Goal: Information Seeking & Learning: Stay updated

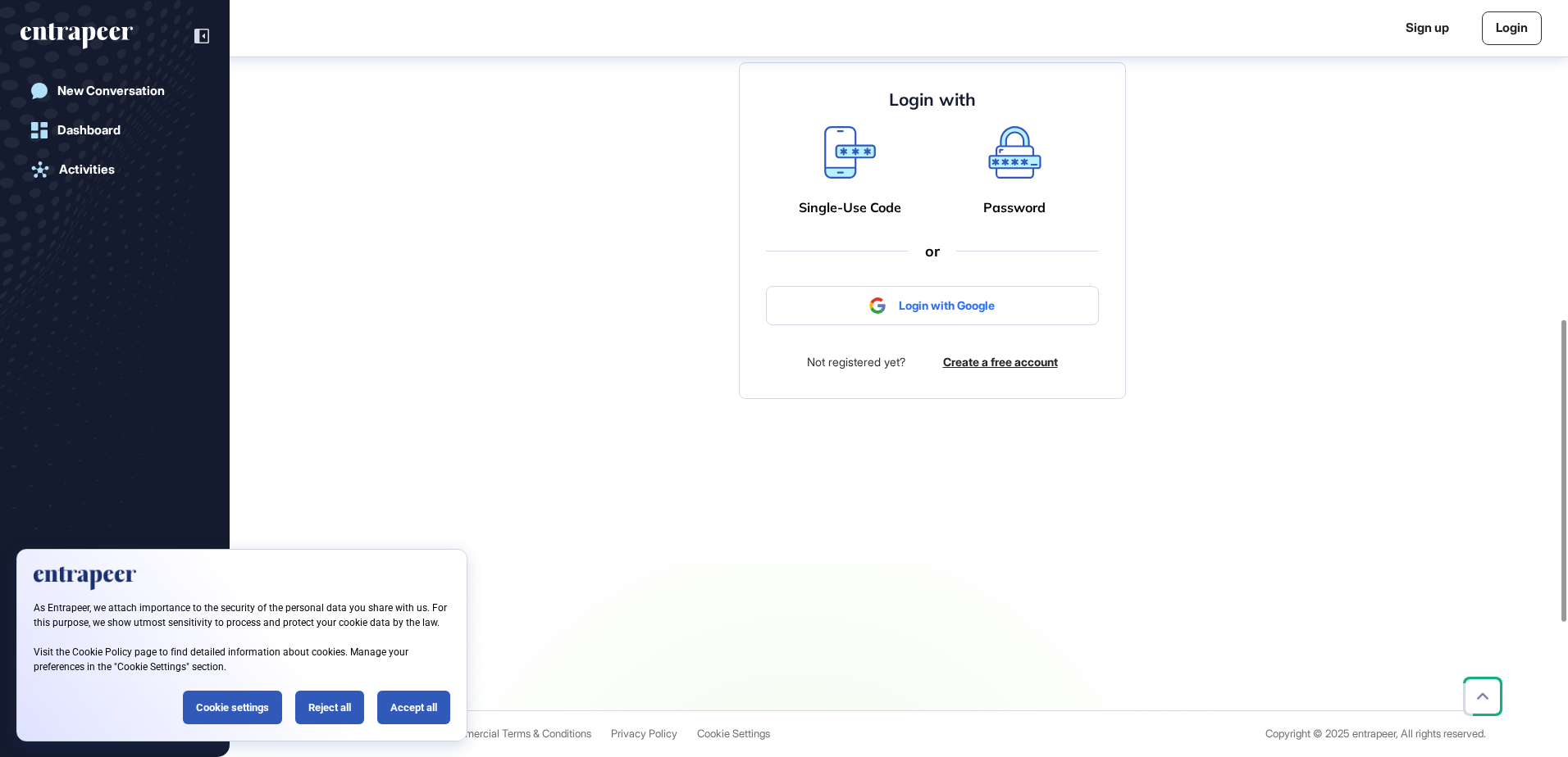
scroll to position [426, 0]
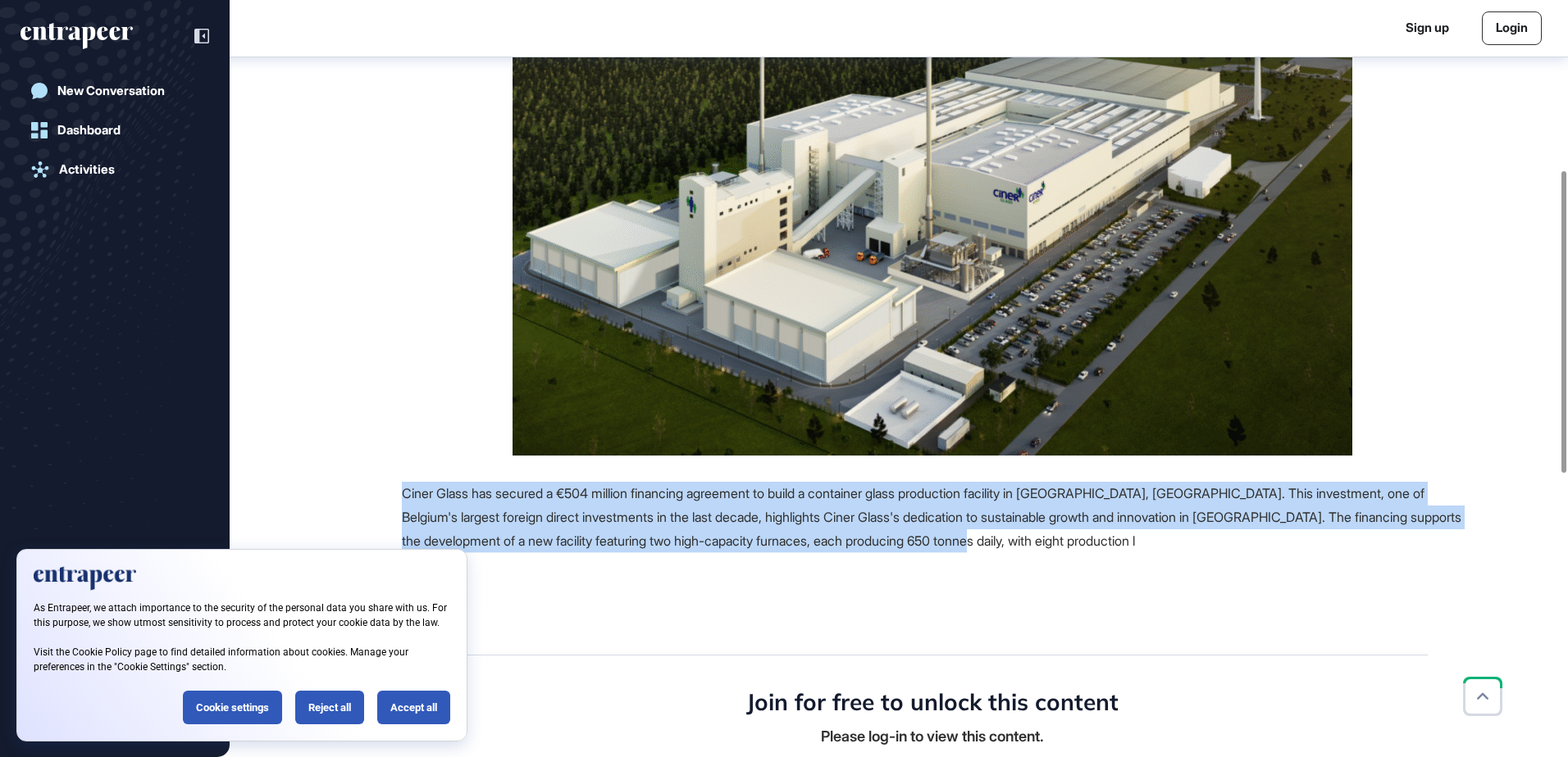
drag, startPoint x: 1092, startPoint y: 545, endPoint x: 378, endPoint y: 478, distance: 717.1
click at [378, 478] on div "Source Reference Companies +11 Ciner Glass has secured a €504 million financing…" at bounding box center [879, 669] width 1163 height 1505
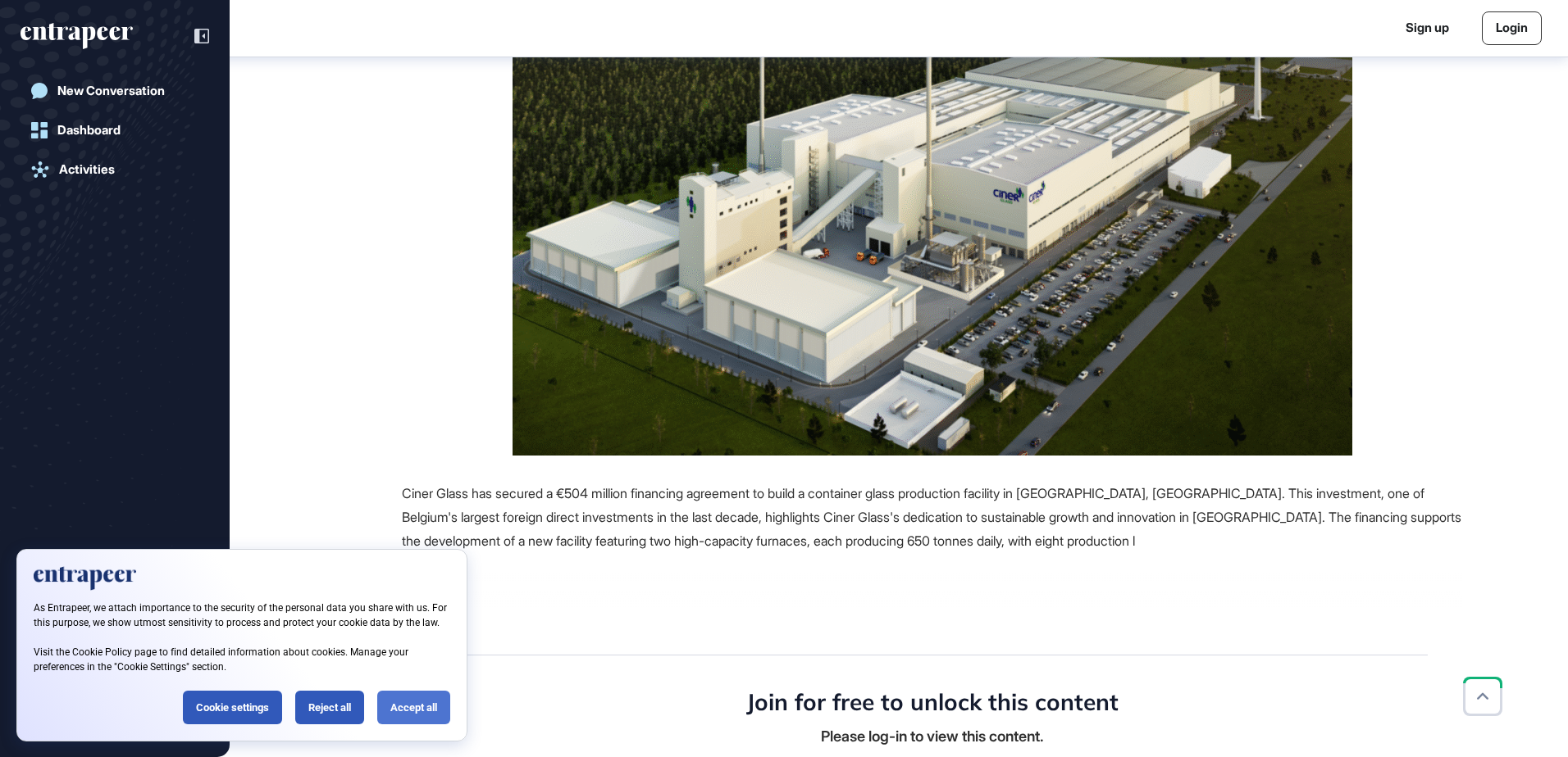
click at [405, 708] on div "Accept all" at bounding box center [414, 708] width 73 height 34
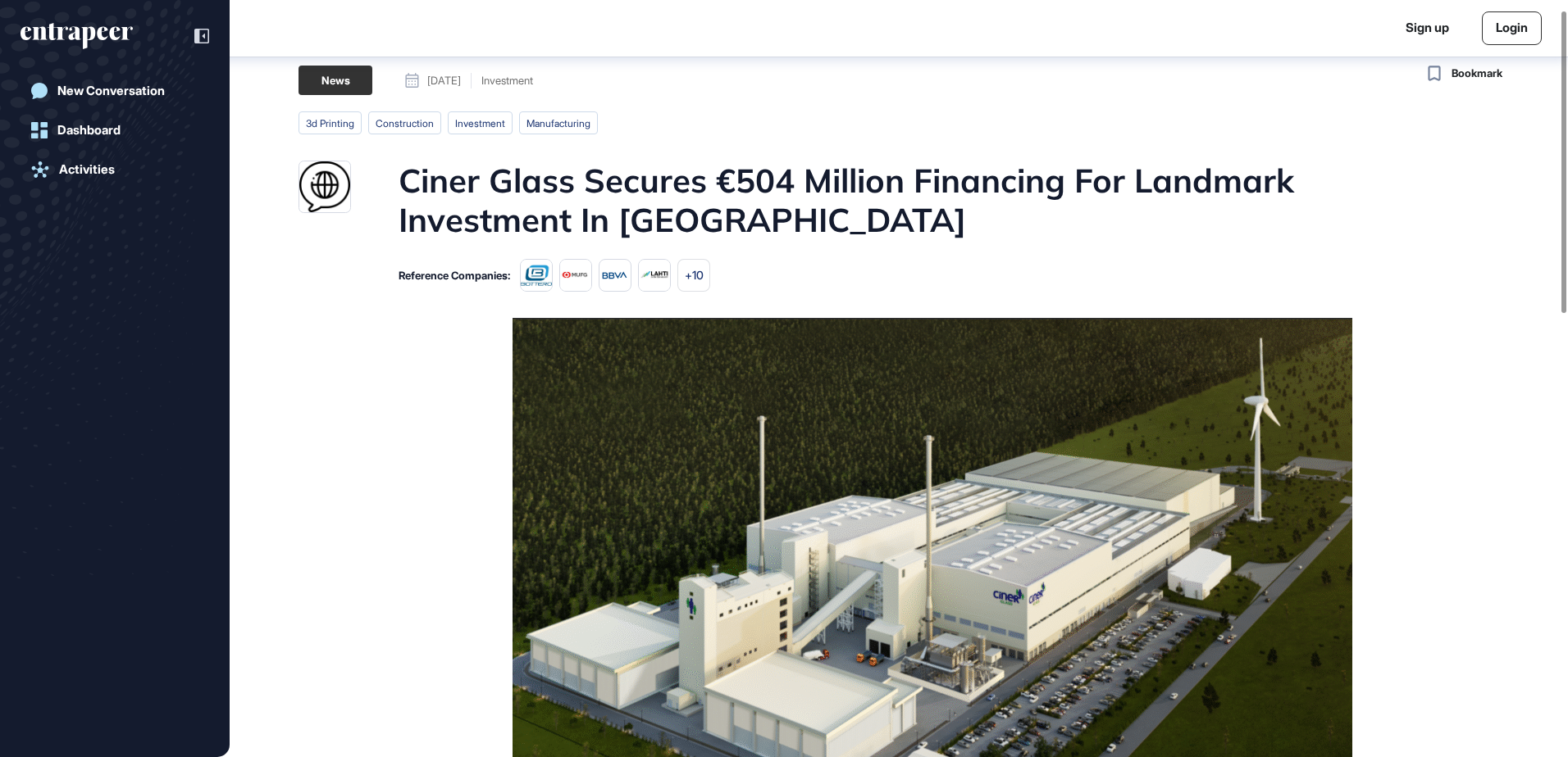
scroll to position [0, 0]
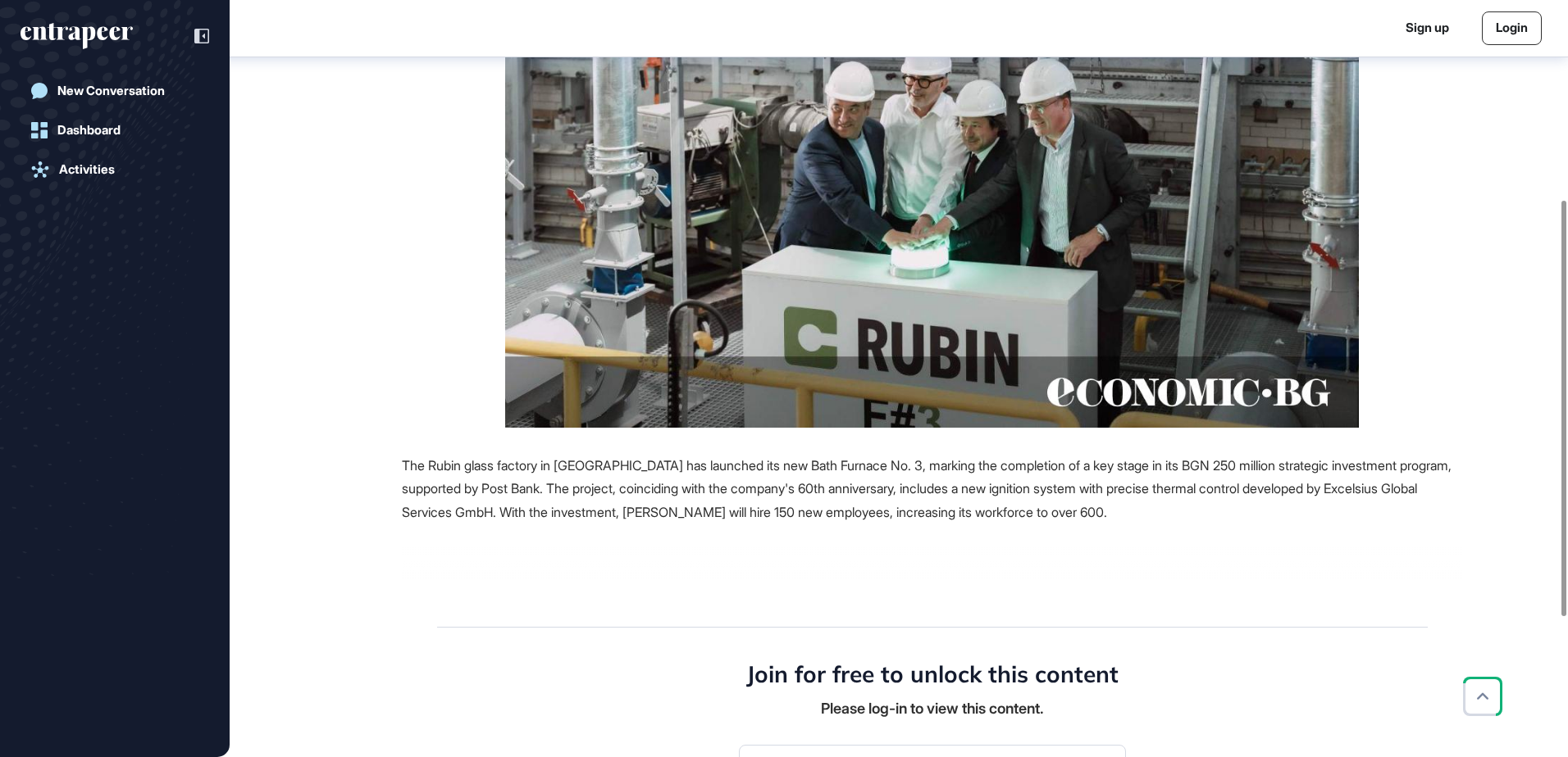
scroll to position [8, 0]
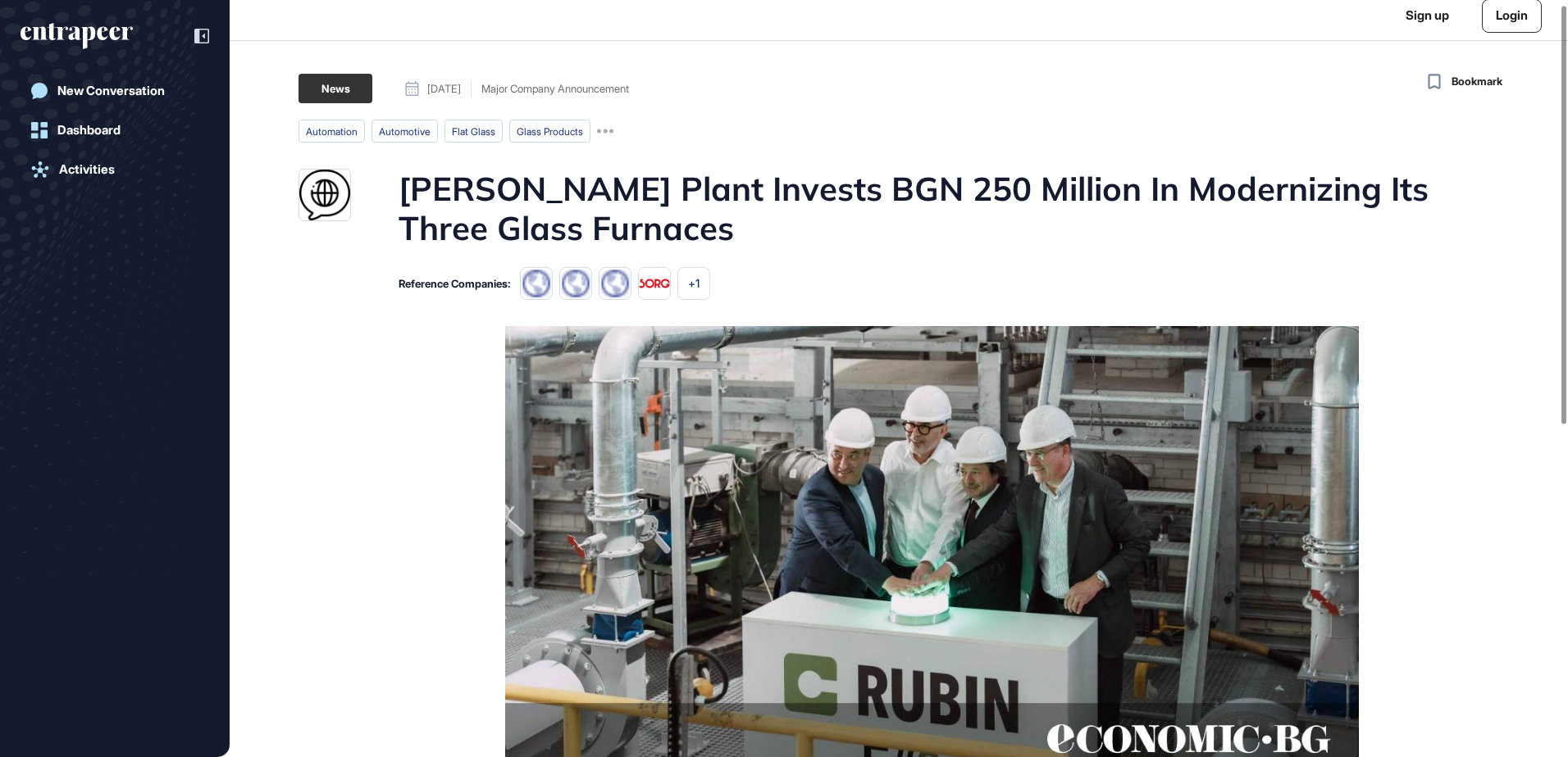
drag, startPoint x: 804, startPoint y: 409, endPoint x: 1196, endPoint y: 441, distance: 393.3
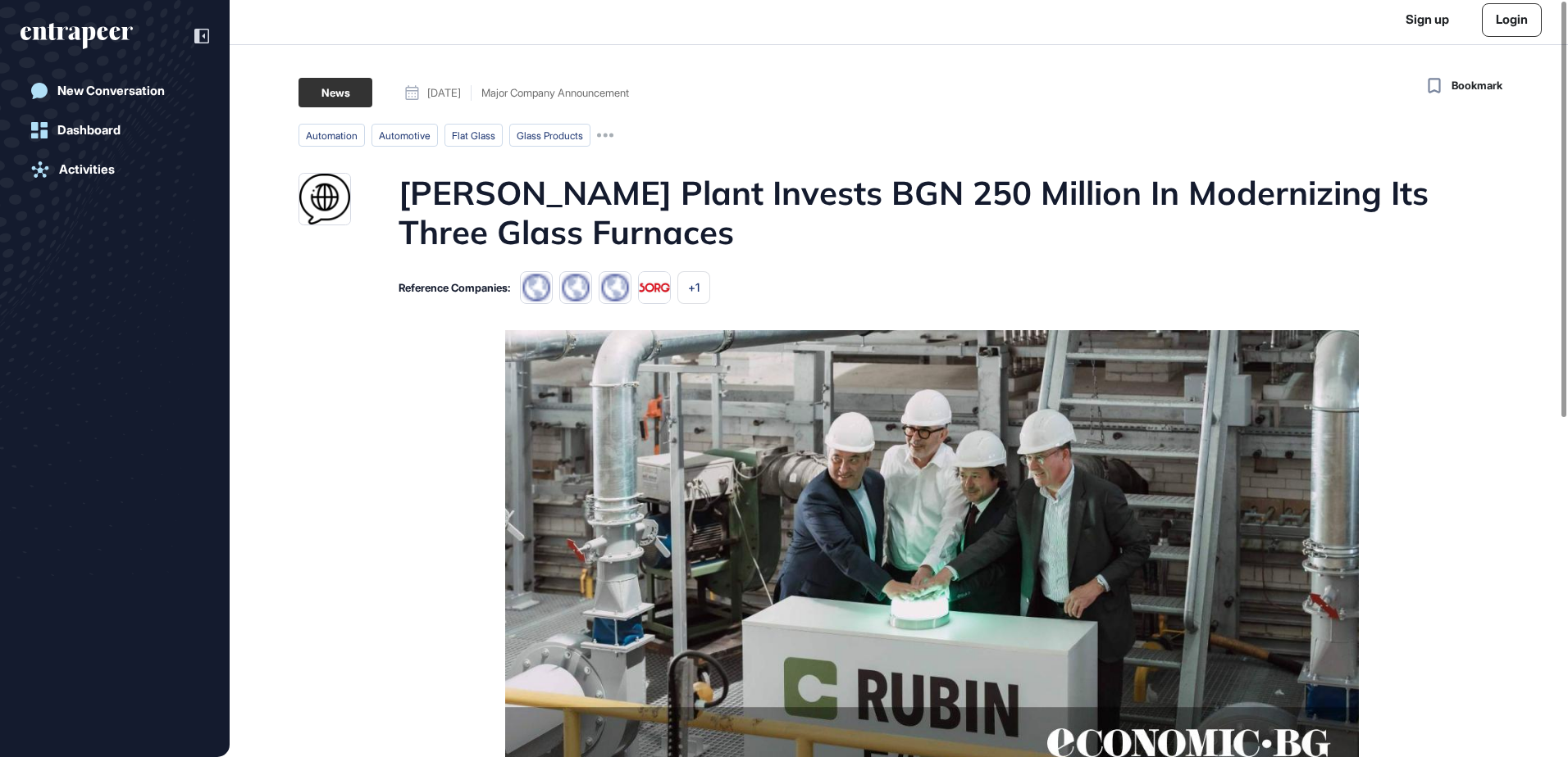
scroll to position [0, 0]
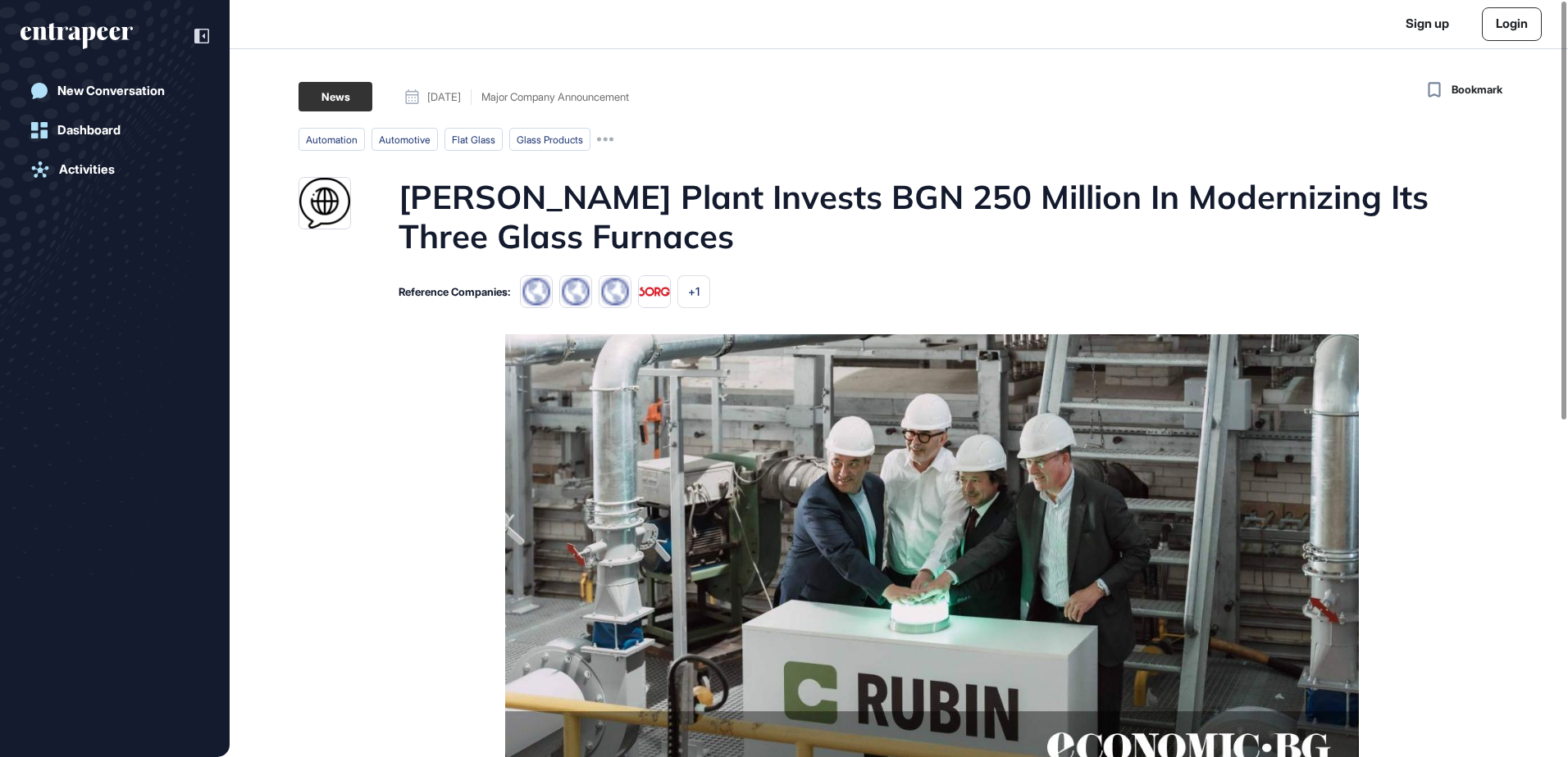
drag, startPoint x: 298, startPoint y: 253, endPoint x: 300, endPoint y: 188, distance: 65.0
click at [298, 253] on div "Rubin Plant Invests BGN 250 Million In Modernizing Its Three Glass Furnaces" at bounding box center [879, 216] width 1163 height 78
